Goal: Task Accomplishment & Management: Manage account settings

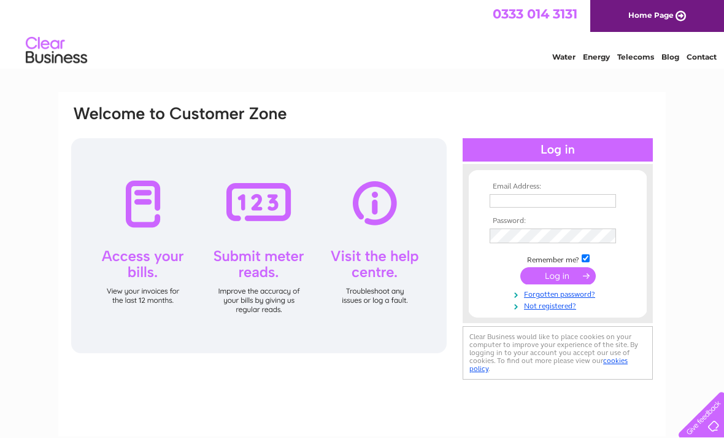
click at [543, 198] on input "text" at bounding box center [553, 201] width 126 height 14
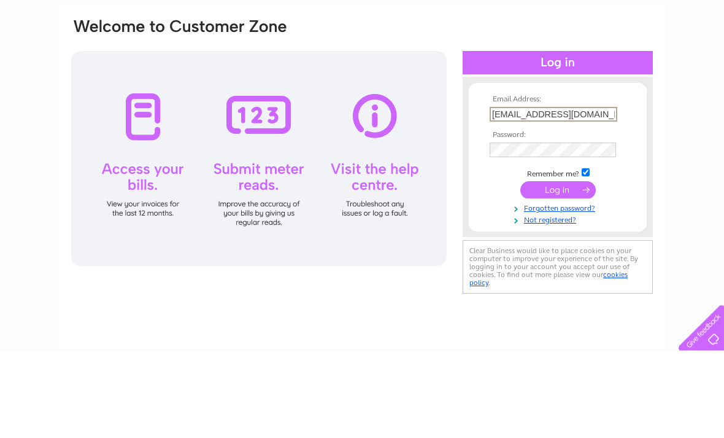
type input "[EMAIL_ADDRESS][DOMAIN_NAME]"
click at [569, 268] on input "submit" at bounding box center [557, 276] width 75 height 17
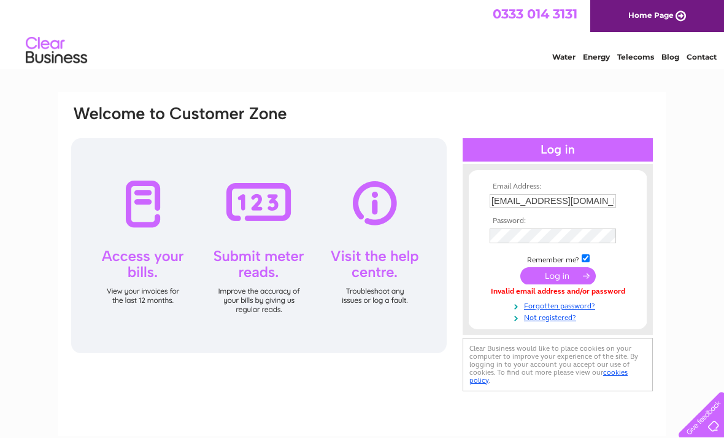
click at [592, 308] on link "Forgotten password?" at bounding box center [559, 305] width 139 height 12
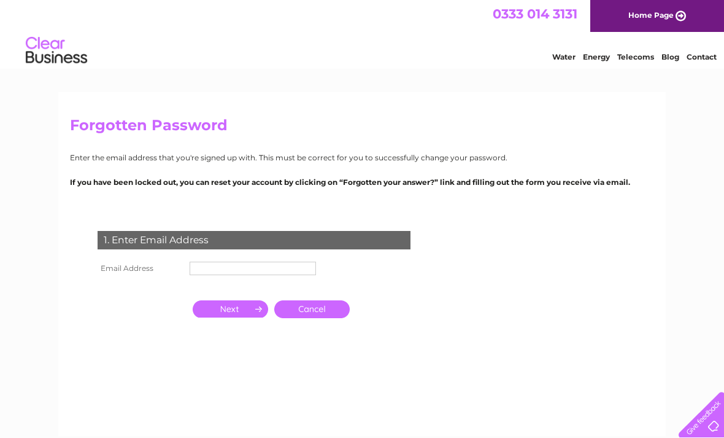
click at [221, 268] on input "text" at bounding box center [253, 268] width 126 height 14
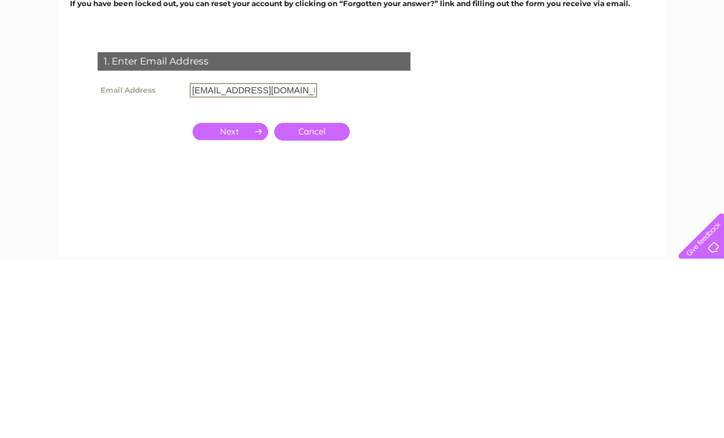
type input "[EMAIL_ADDRESS][DOMAIN_NAME]"
click at [245, 301] on input "button" at bounding box center [230, 309] width 75 height 17
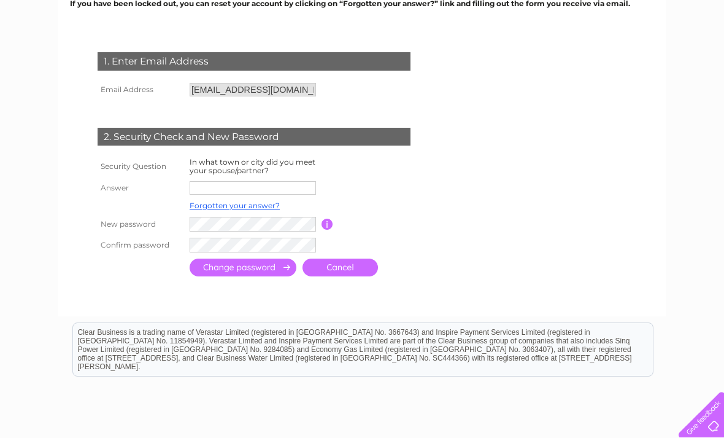
click at [275, 182] on input "text" at bounding box center [253, 188] width 126 height 14
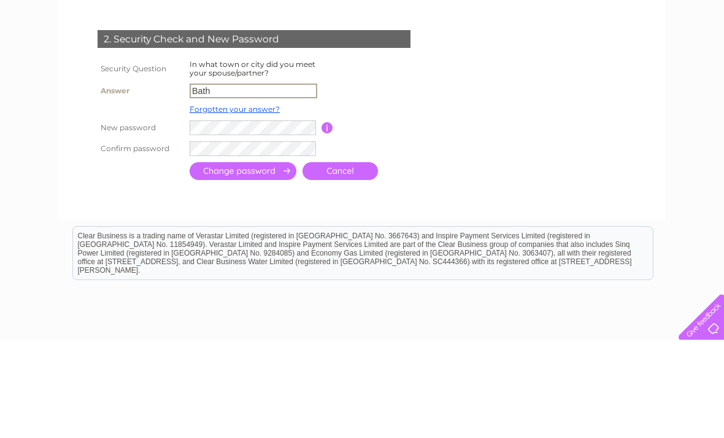
type input "Bath"
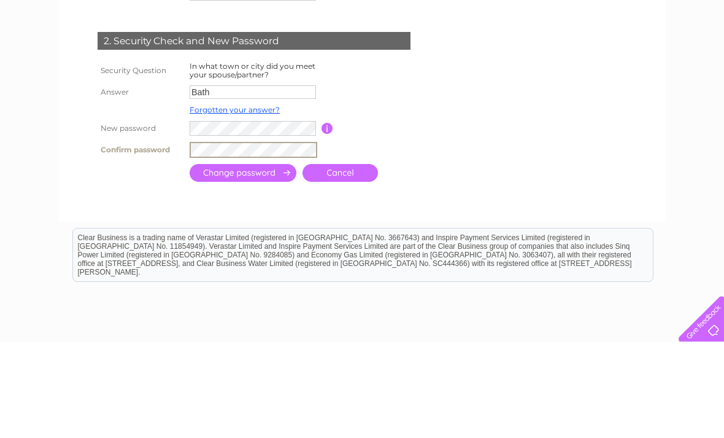
scroll to position [274, 0]
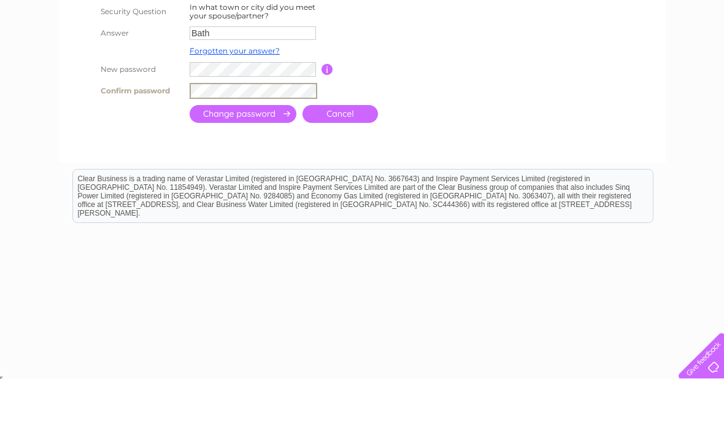
click at [269, 164] on input "submit" at bounding box center [243, 173] width 107 height 18
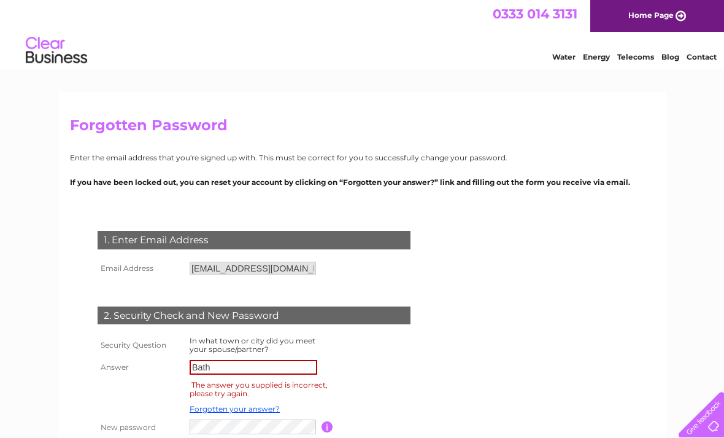
click at [227, 368] on input "Bath" at bounding box center [254, 367] width 128 height 15
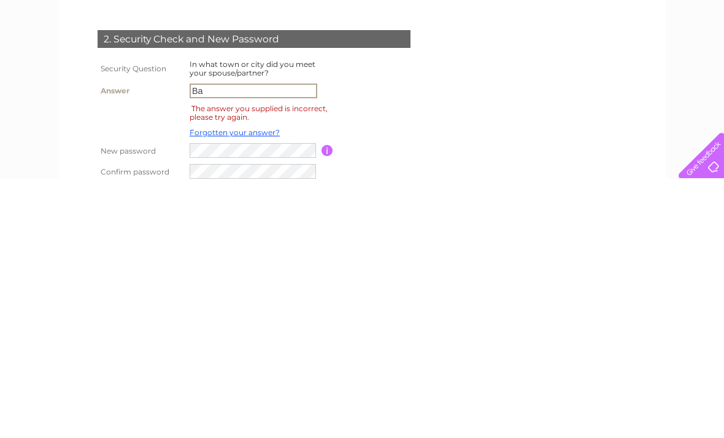
type input "B"
type input "Hereford"
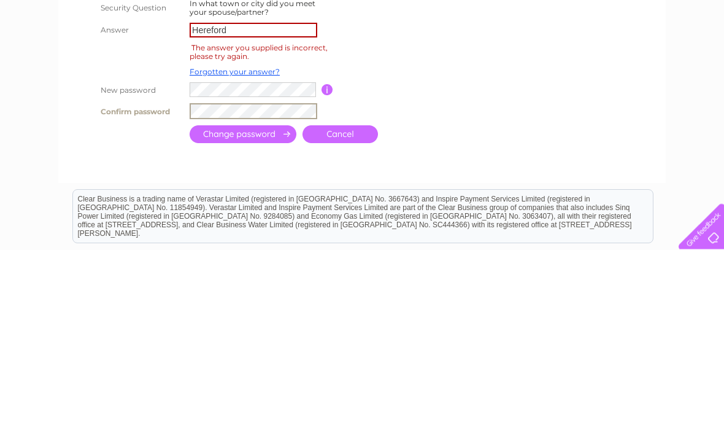
scroll to position [301, 0]
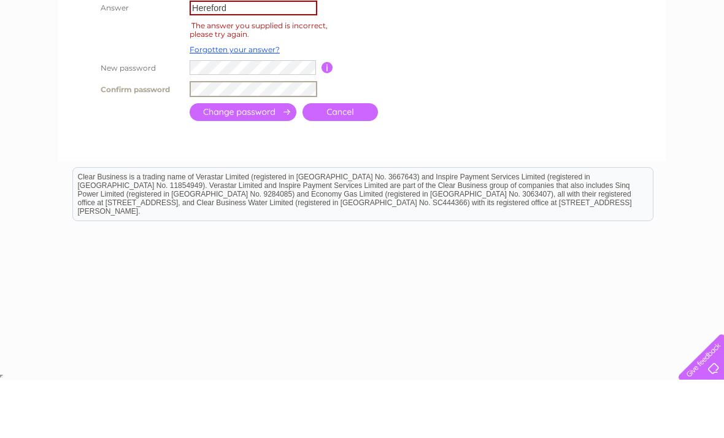
click at [266, 161] on input "submit" at bounding box center [243, 170] width 107 height 18
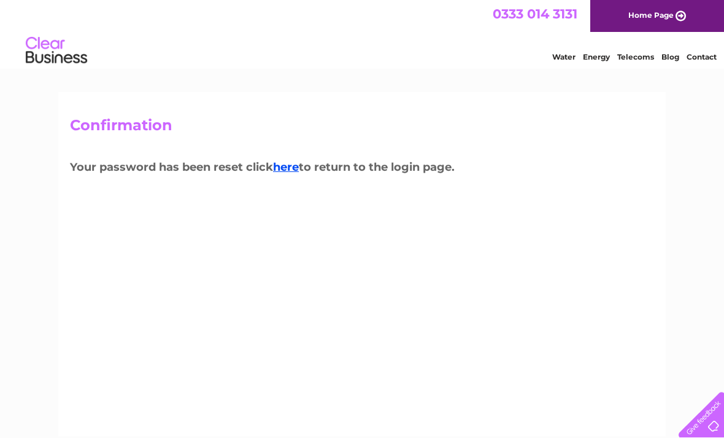
click at [299, 169] on link "here" at bounding box center [286, 167] width 26 height 14
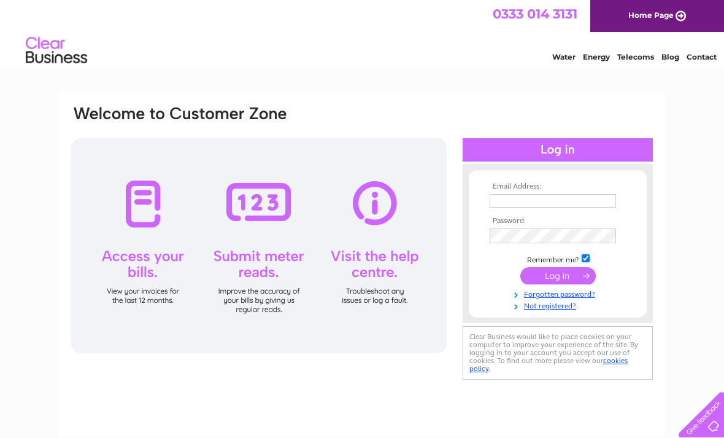
click at [571, 195] on input "text" at bounding box center [553, 201] width 126 height 14
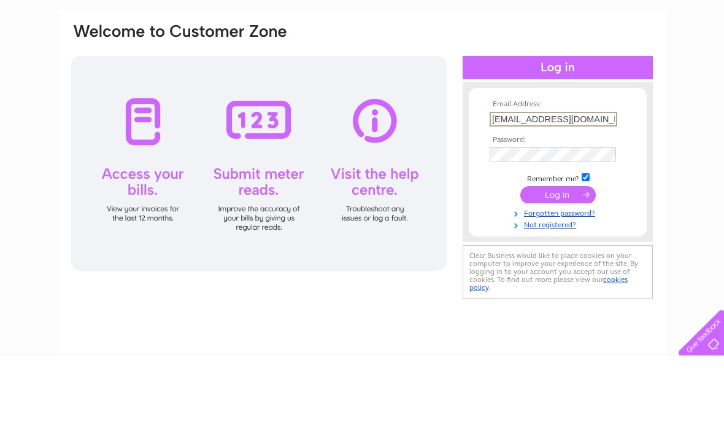
type input "[EMAIL_ADDRESS][DOMAIN_NAME]"
click at [558, 268] on input "submit" at bounding box center [557, 276] width 75 height 17
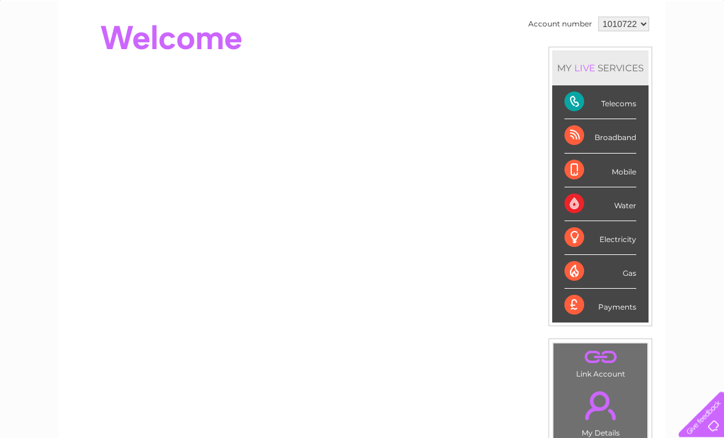
scroll to position [116, 0]
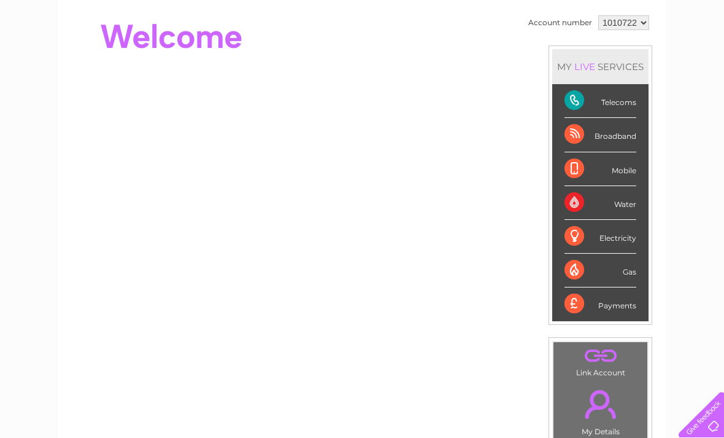
click at [621, 104] on div "Telecoms" at bounding box center [601, 101] width 72 height 34
click at [582, 103] on div "Telecoms" at bounding box center [601, 101] width 72 height 34
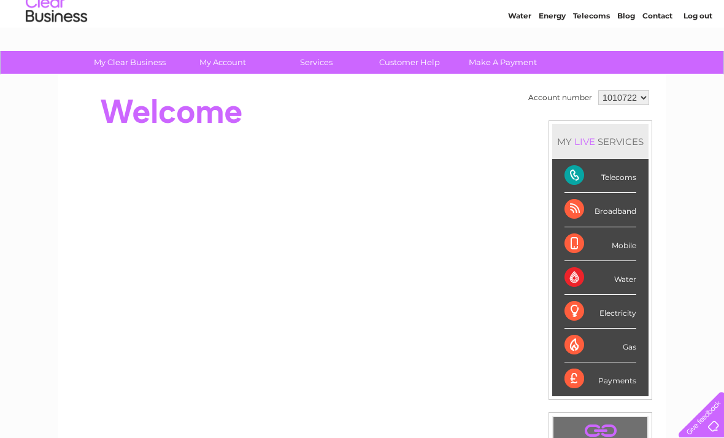
scroll to position [0, 0]
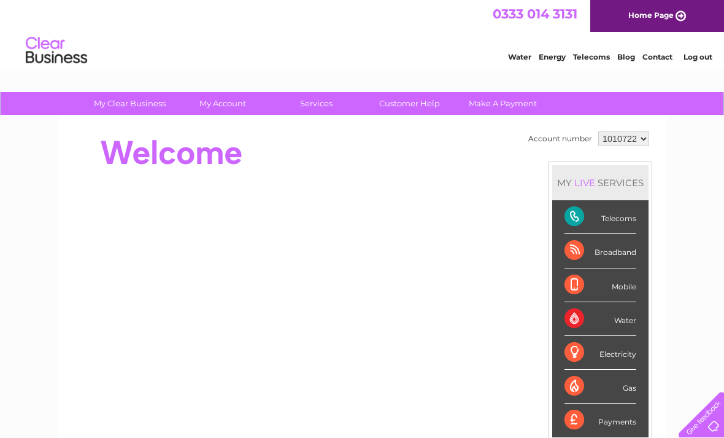
click at [671, 17] on link "Home Page" at bounding box center [657, 16] width 134 height 32
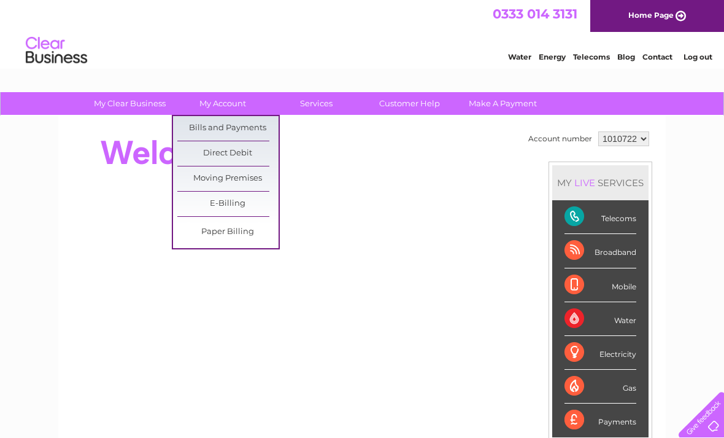
click at [250, 134] on link "Bills and Payments" at bounding box center [227, 128] width 101 height 25
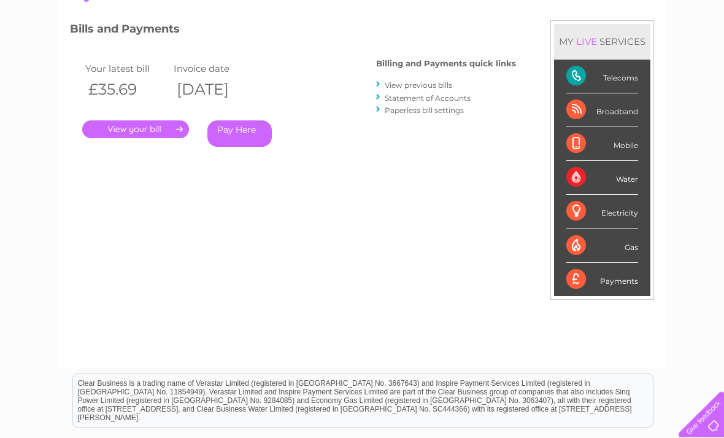
scroll to position [156, 0]
click at [168, 129] on link "." at bounding box center [135, 129] width 107 height 18
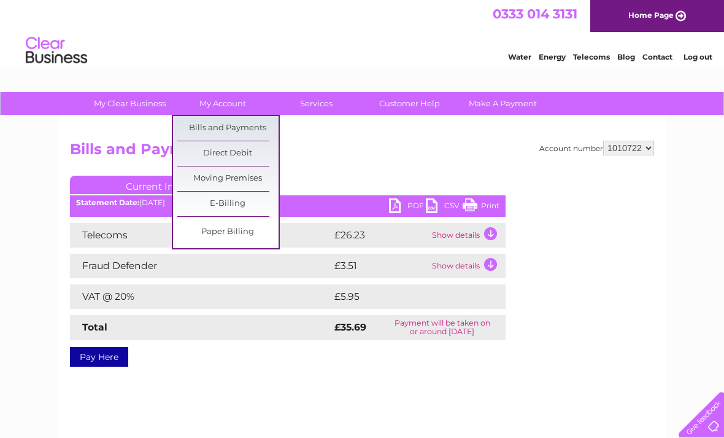
click at [234, 129] on link "Bills and Payments" at bounding box center [227, 128] width 101 height 25
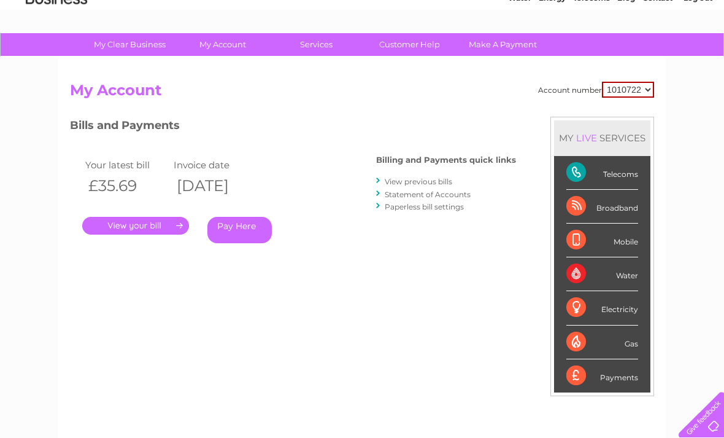
scroll to position [48, 0]
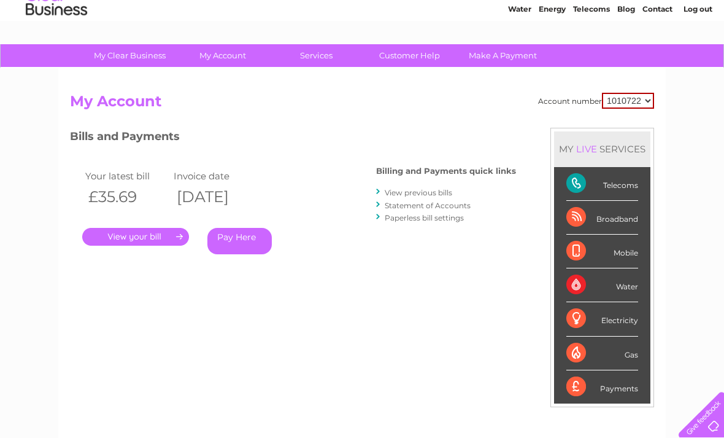
click at [470, 203] on link "Statement of Accounts" at bounding box center [428, 205] width 86 height 9
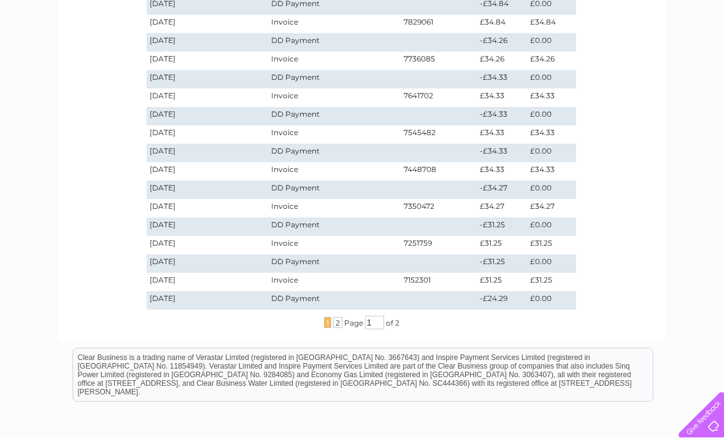
scroll to position [283, 0]
click at [338, 322] on span "2" at bounding box center [337, 322] width 9 height 11
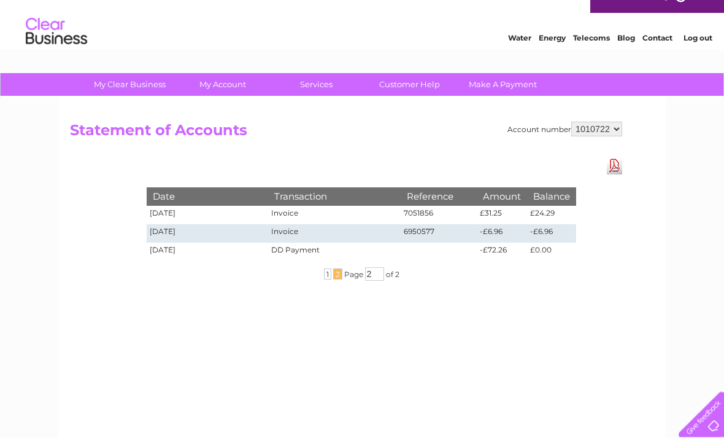
scroll to position [0, 0]
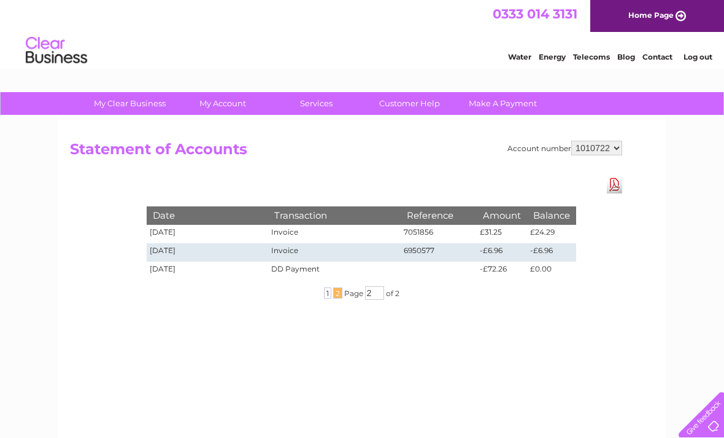
click at [327, 295] on span "1" at bounding box center [327, 292] width 7 height 11
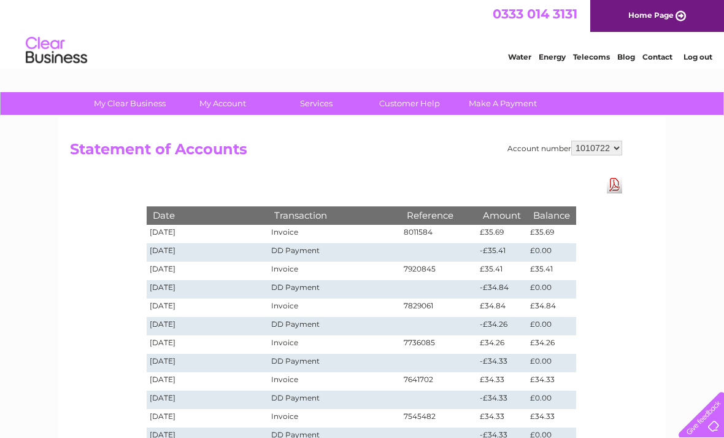
click at [412, 106] on link "Customer Help" at bounding box center [409, 103] width 101 height 23
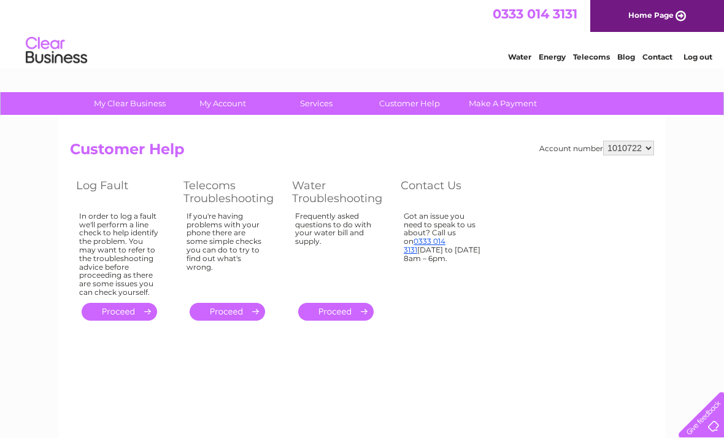
click at [696, 60] on link "Log out" at bounding box center [698, 56] width 29 height 9
